Goal: Find specific page/section: Find specific page/section

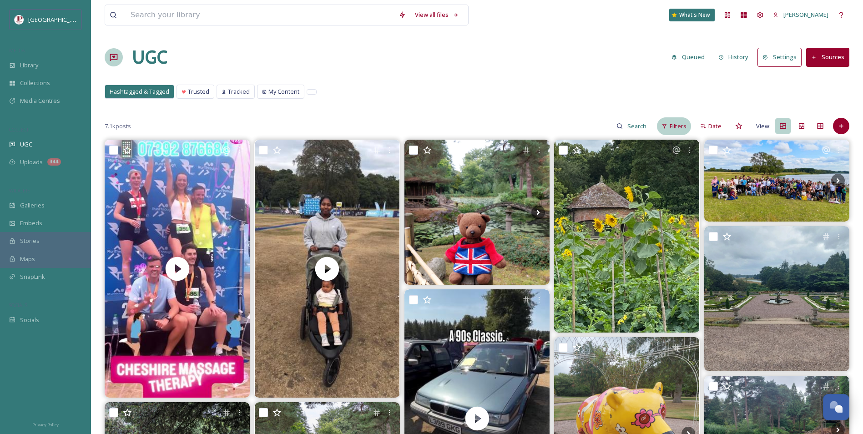
click at [687, 126] on span "Filters" at bounding box center [678, 126] width 17 height 9
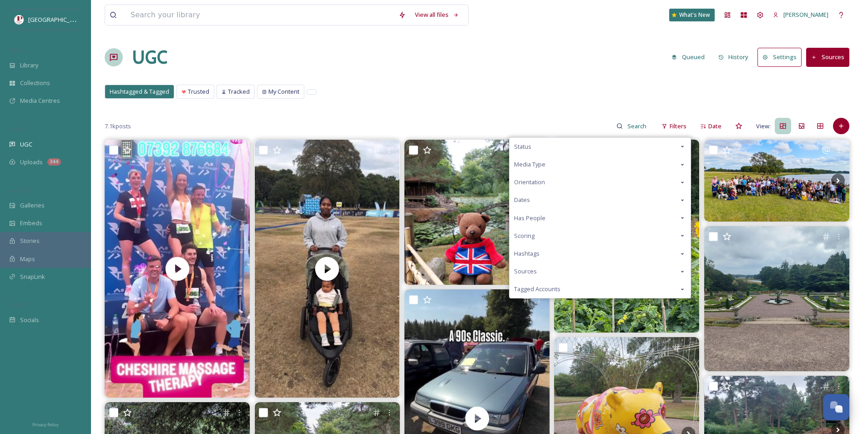
click at [550, 234] on div "Scoring" at bounding box center [600, 236] width 181 height 18
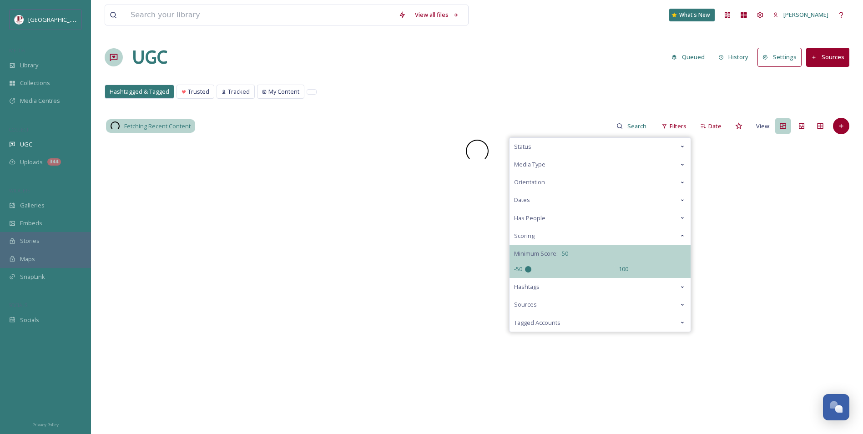
drag, startPoint x: 573, startPoint y: 267, endPoint x: 420, endPoint y: 252, distance: 153.6
type input "-50"
click at [525, 266] on input "range" at bounding box center [570, 269] width 91 height 6
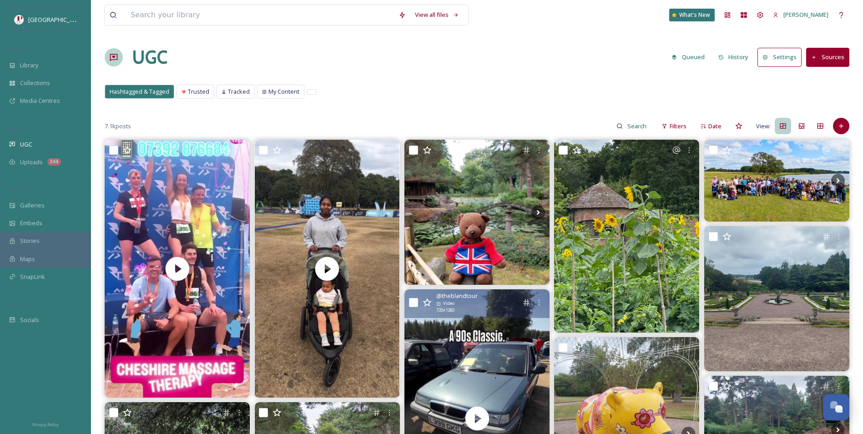
click at [490, 89] on div "Hashtagged & Tagged Trusted Tracked My Content Hashtagged & Tagged Trusted Trac…" at bounding box center [477, 94] width 745 height 19
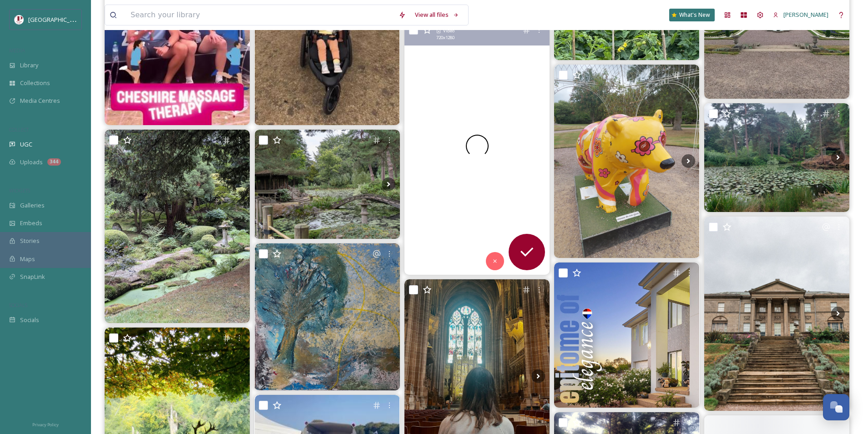
scroll to position [273, 0]
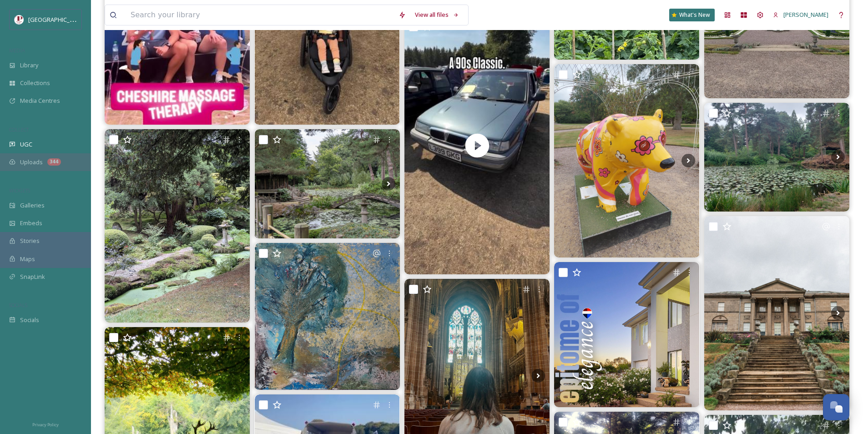
click at [37, 159] on span "Uploads" at bounding box center [31, 162] width 23 height 9
